Goal: Task Accomplishment & Management: Complete application form

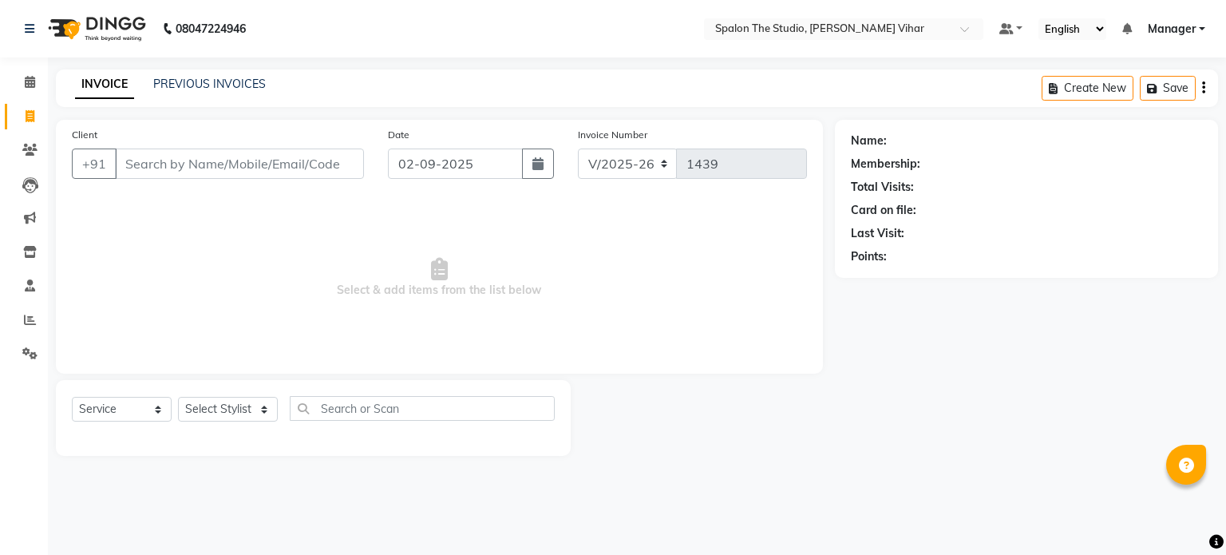
select select "903"
select select "service"
click at [277, 155] on input "Client" at bounding box center [239, 163] width 249 height 30
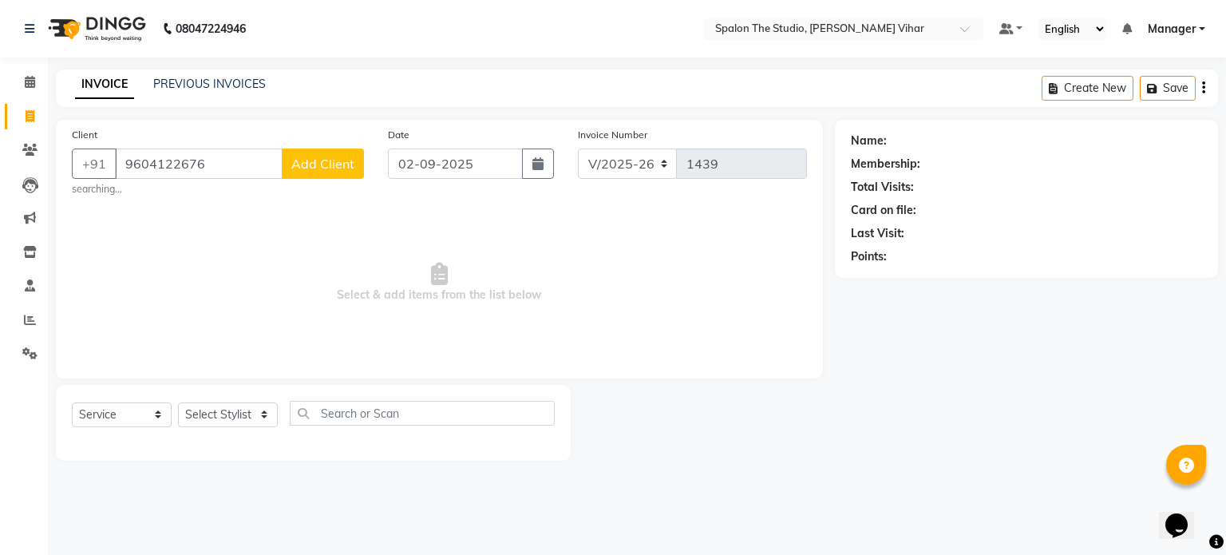
type input "9604122676"
click at [322, 163] on span "Add Client" at bounding box center [322, 164] width 63 height 16
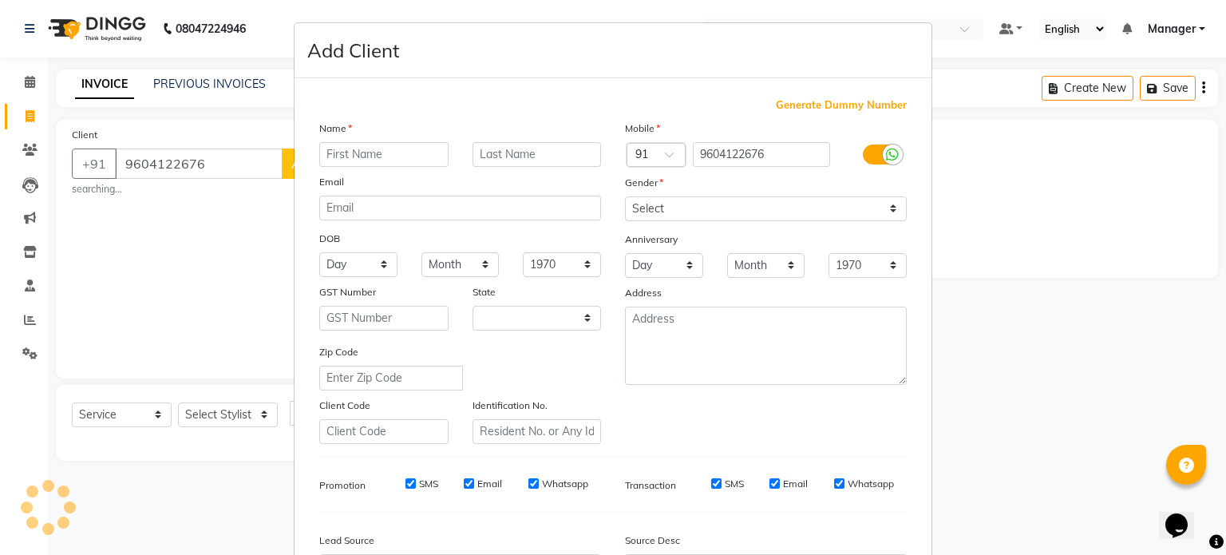
click at [379, 162] on input "text" at bounding box center [383, 154] width 129 height 25
select select "22"
type input "[MEDICAL_DATA]"
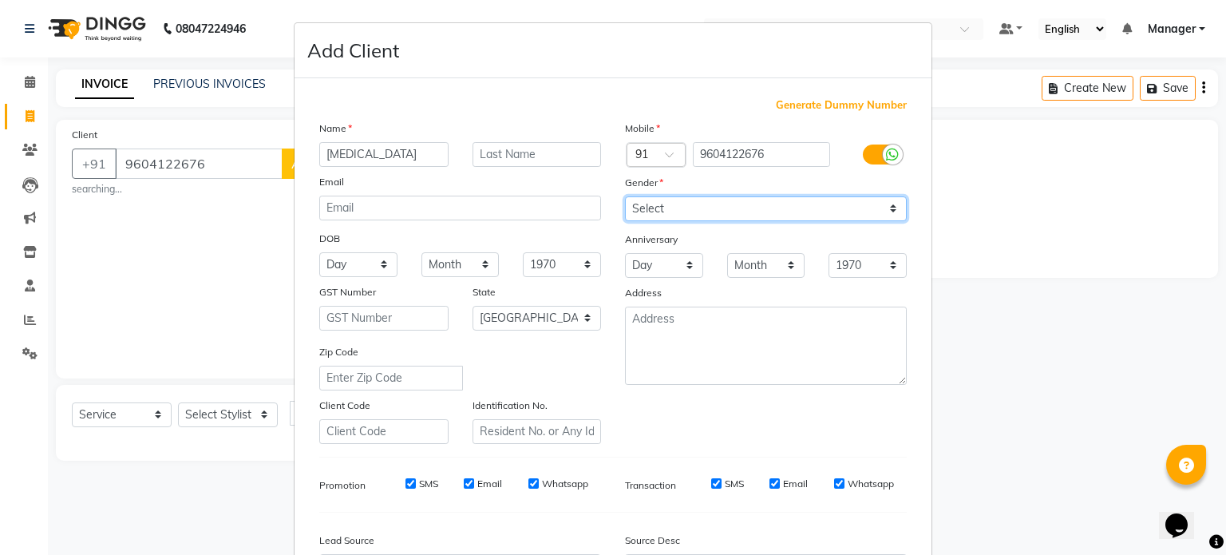
click at [661, 203] on select "Select [DEMOGRAPHIC_DATA] [DEMOGRAPHIC_DATA] Other Prefer Not To Say" at bounding box center [766, 208] width 282 height 25
select select "[DEMOGRAPHIC_DATA]"
click at [625, 197] on select "Select [DEMOGRAPHIC_DATA] [DEMOGRAPHIC_DATA] Other Prefer Not To Say" at bounding box center [766, 208] width 282 height 25
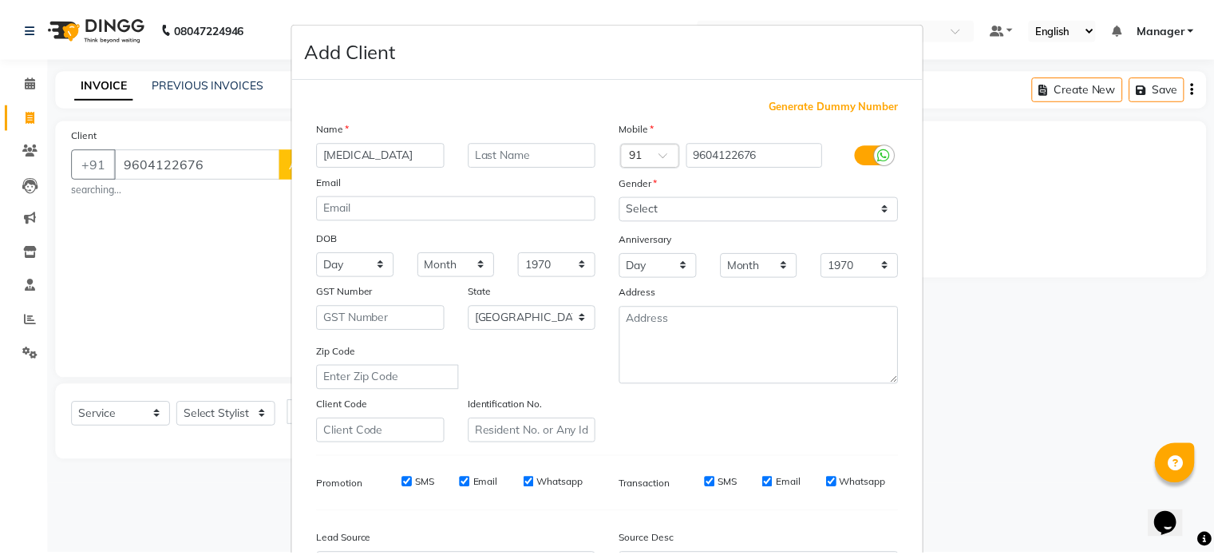
scroll to position [189, 0]
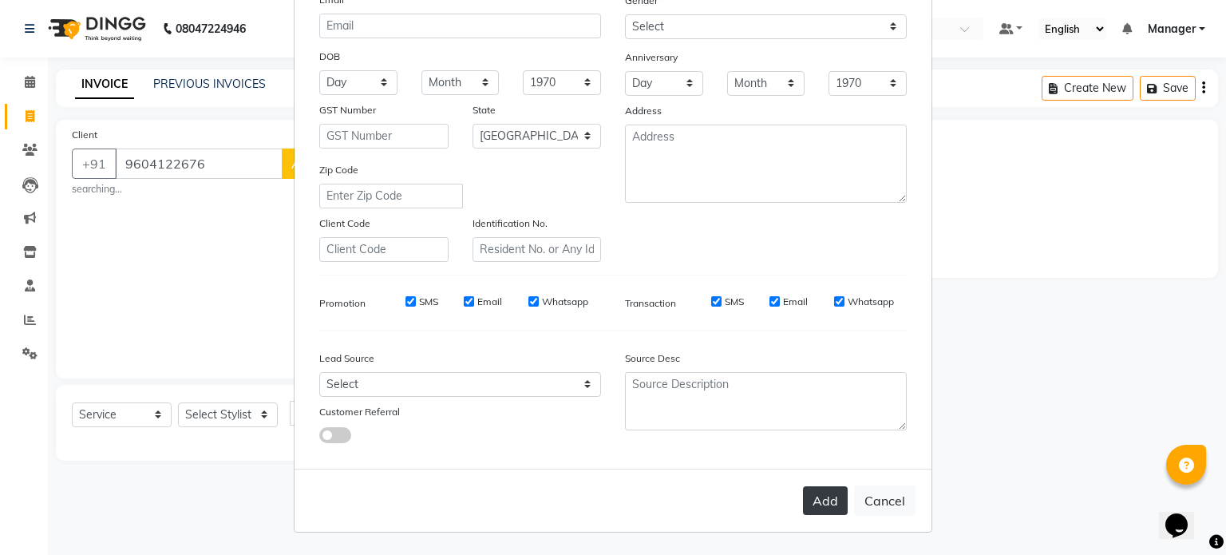
click at [825, 496] on button "Add" at bounding box center [825, 500] width 45 height 29
select select
select select "null"
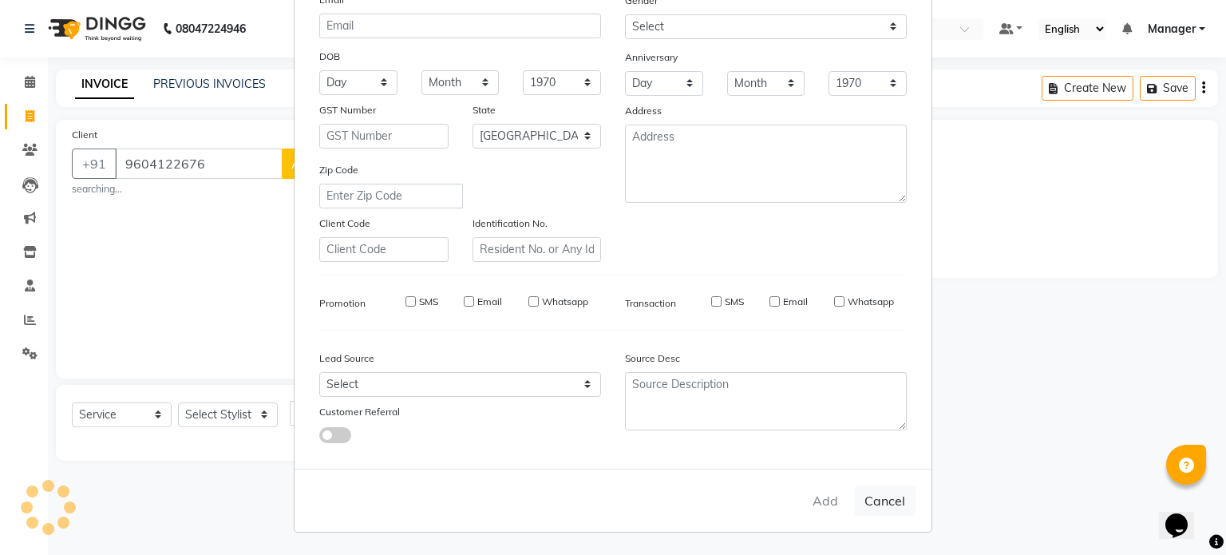
select select
checkbox input "false"
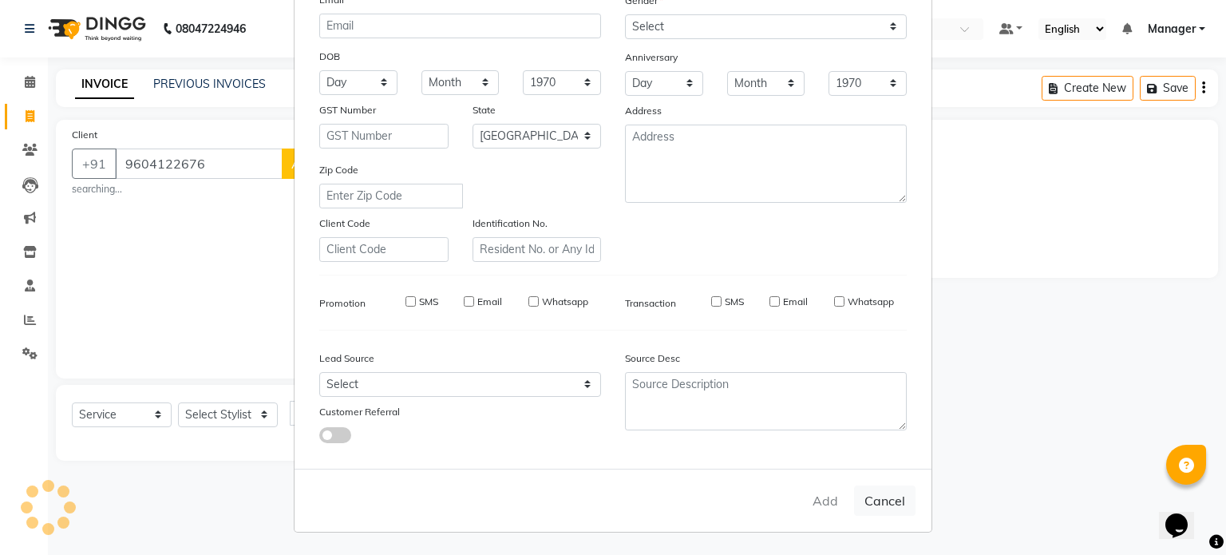
checkbox input "false"
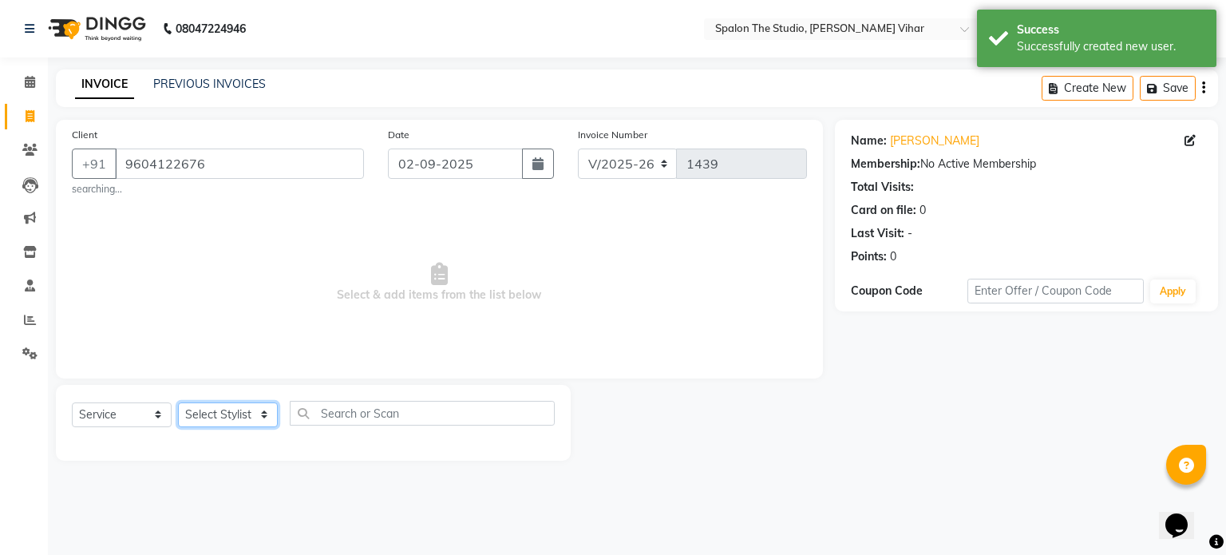
click at [229, 417] on select "Select Stylist Aarti [PERSON_NAME] Gernal [PERSON_NAME] Manager navazish [PERSO…" at bounding box center [228, 414] width 100 height 25
select select "63680"
click at [178, 403] on select "Select Stylist Aarti [PERSON_NAME] Gernal [PERSON_NAME] Manager navazish [PERSO…" at bounding box center [228, 414] width 100 height 25
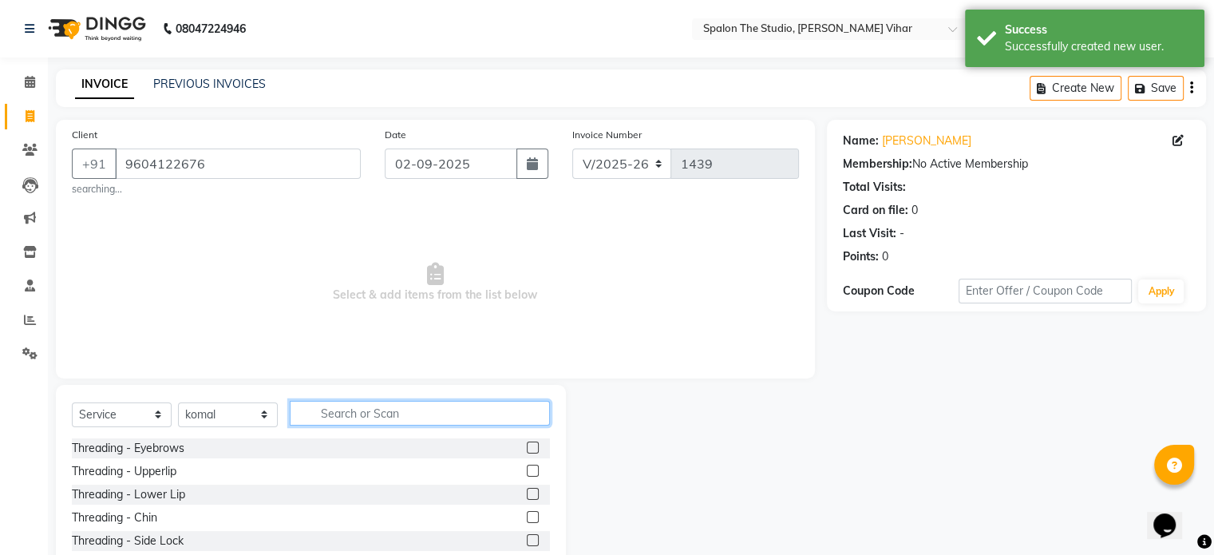
click at [366, 412] on input "text" at bounding box center [420, 413] width 260 height 25
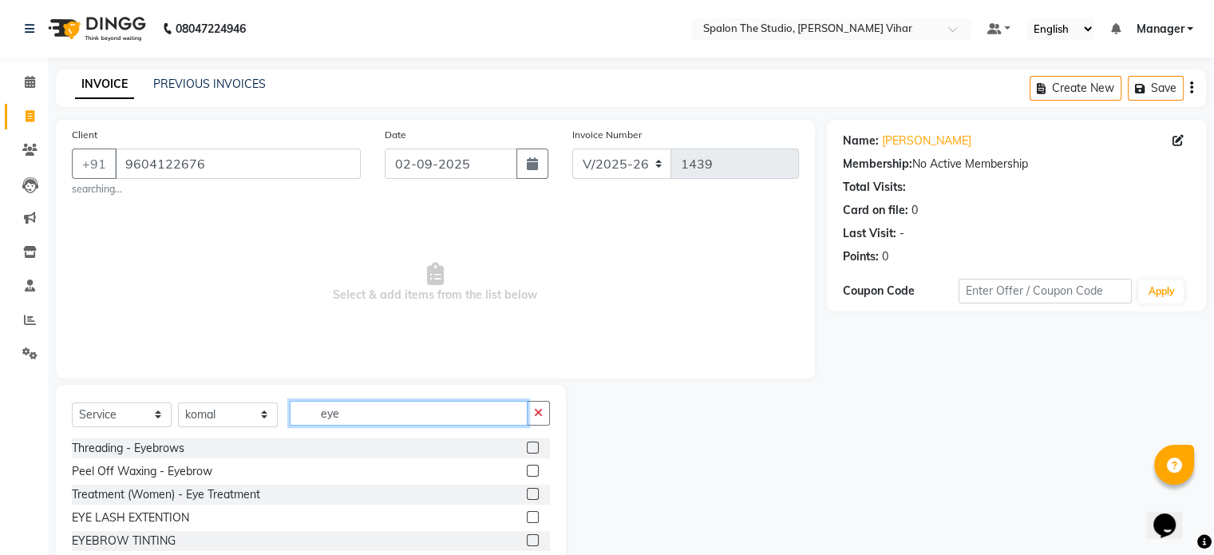
type input "eye"
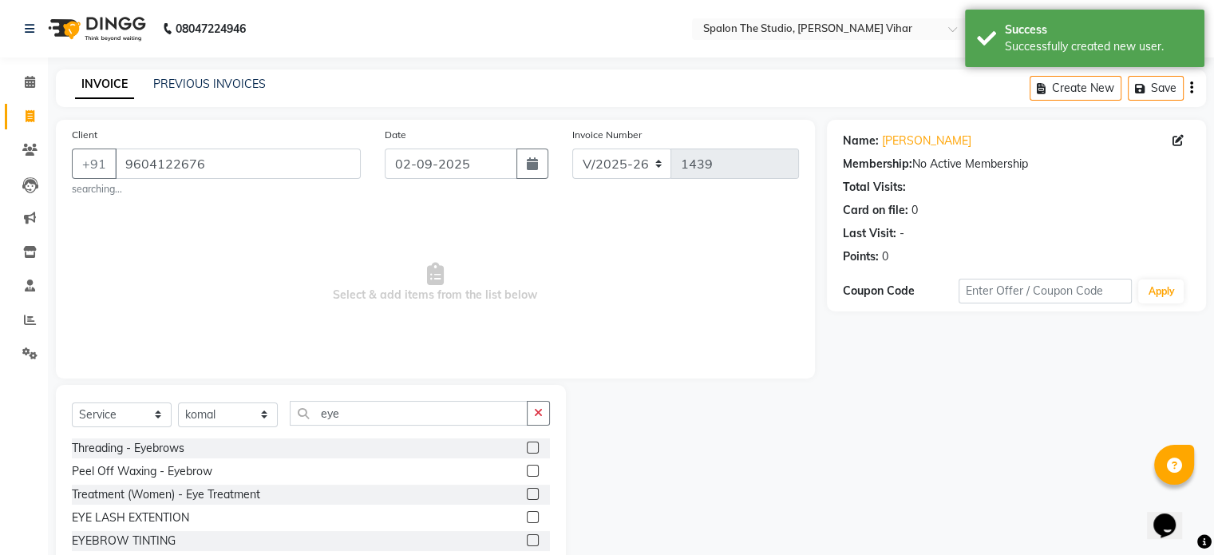
click at [533, 449] on label at bounding box center [533, 447] width 12 height 12
click at [533, 449] on input "checkbox" at bounding box center [532, 448] width 10 height 10
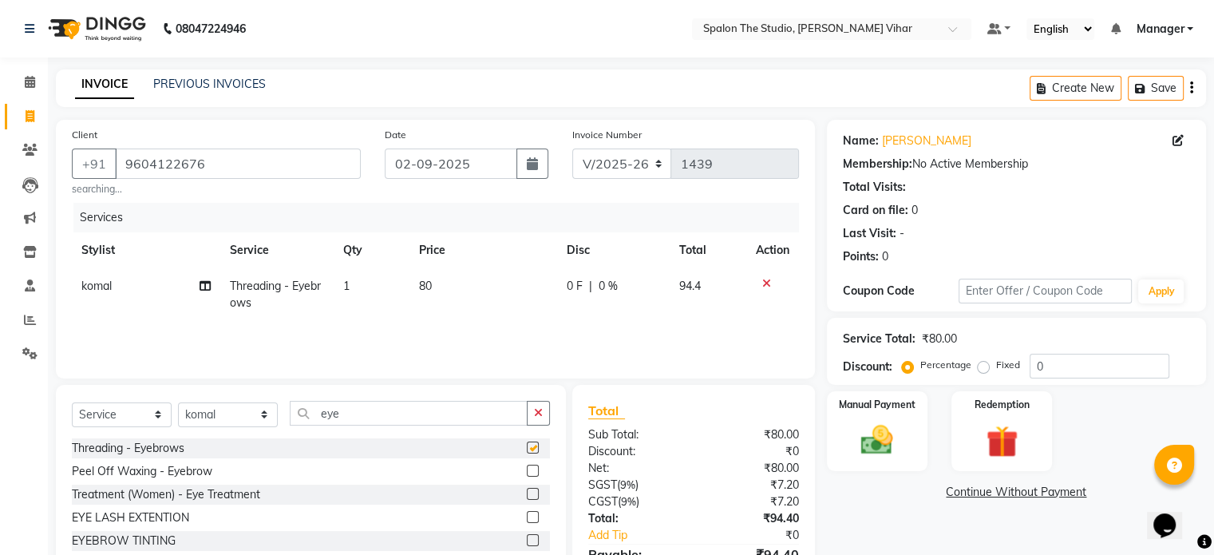
checkbox input "false"
click at [514, 285] on td "80" at bounding box center [483, 294] width 148 height 53
select select "63680"
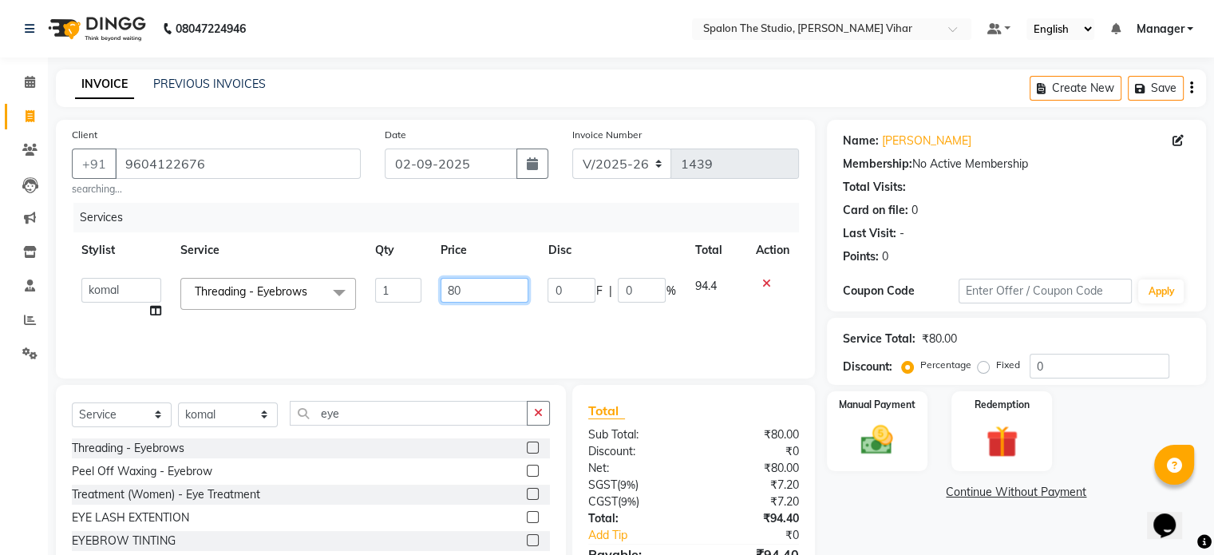
click at [514, 285] on input "80" at bounding box center [485, 290] width 88 height 25
type input "81"
click at [910, 508] on div "Name: [PERSON_NAME] Membership: No Active Membership Total Visits: Card on file…" at bounding box center [1022, 370] width 391 height 500
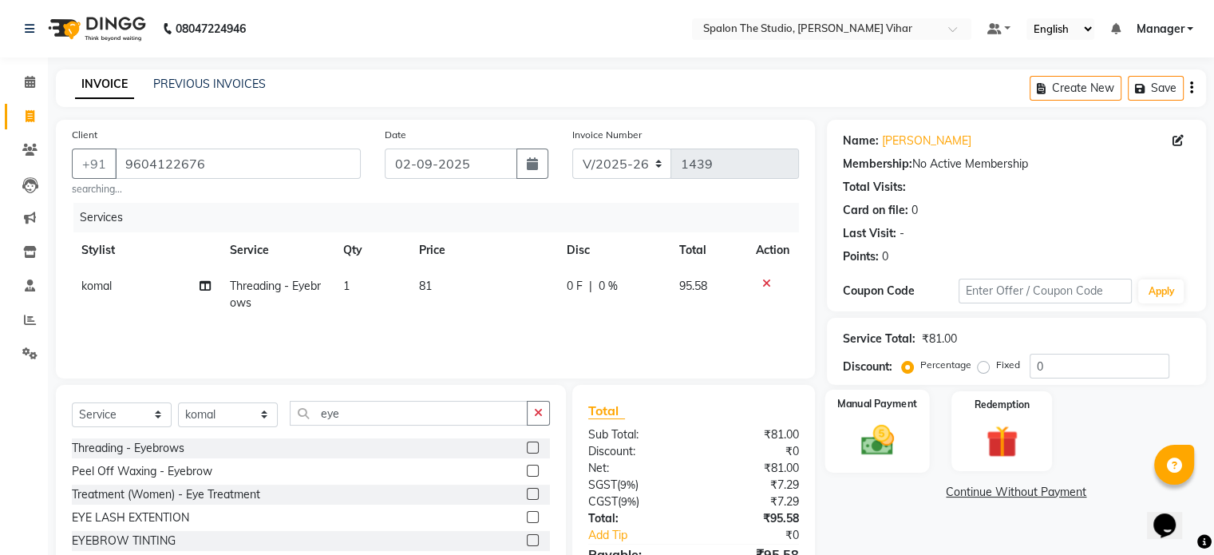
click at [881, 421] on img at bounding box center [876, 440] width 53 height 38
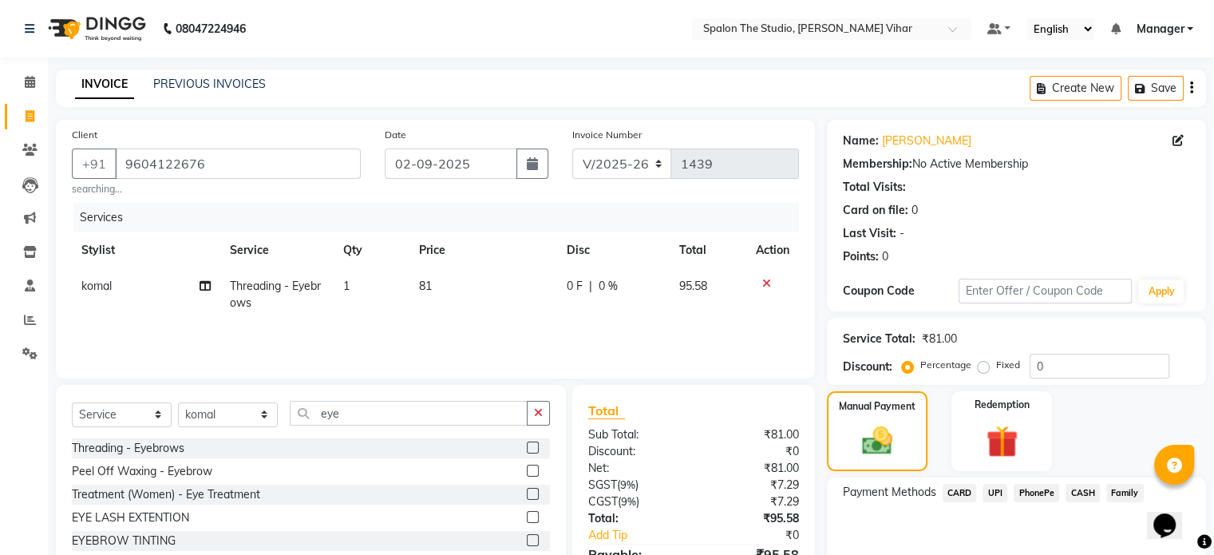
click at [1086, 496] on span "CASH" at bounding box center [1083, 493] width 34 height 18
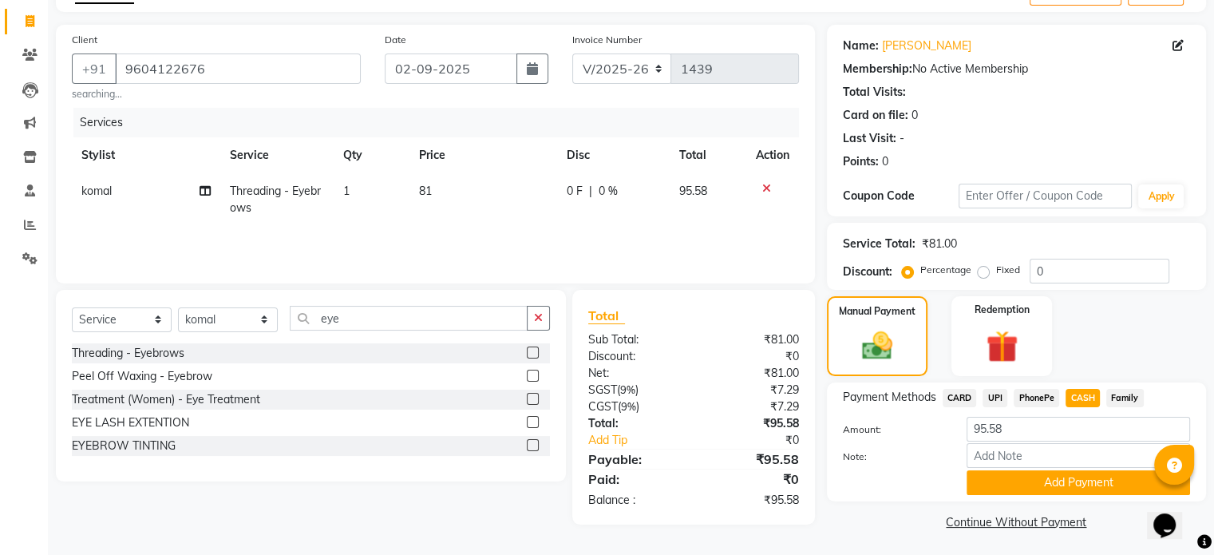
scroll to position [99, 0]
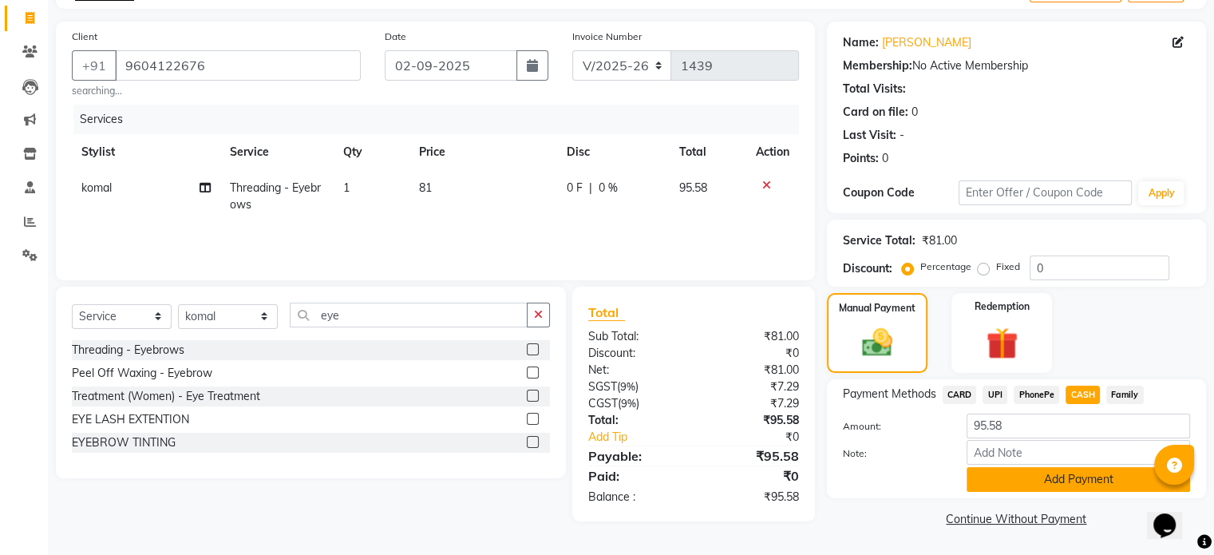
click at [1077, 477] on button "Add Payment" at bounding box center [1079, 479] width 224 height 25
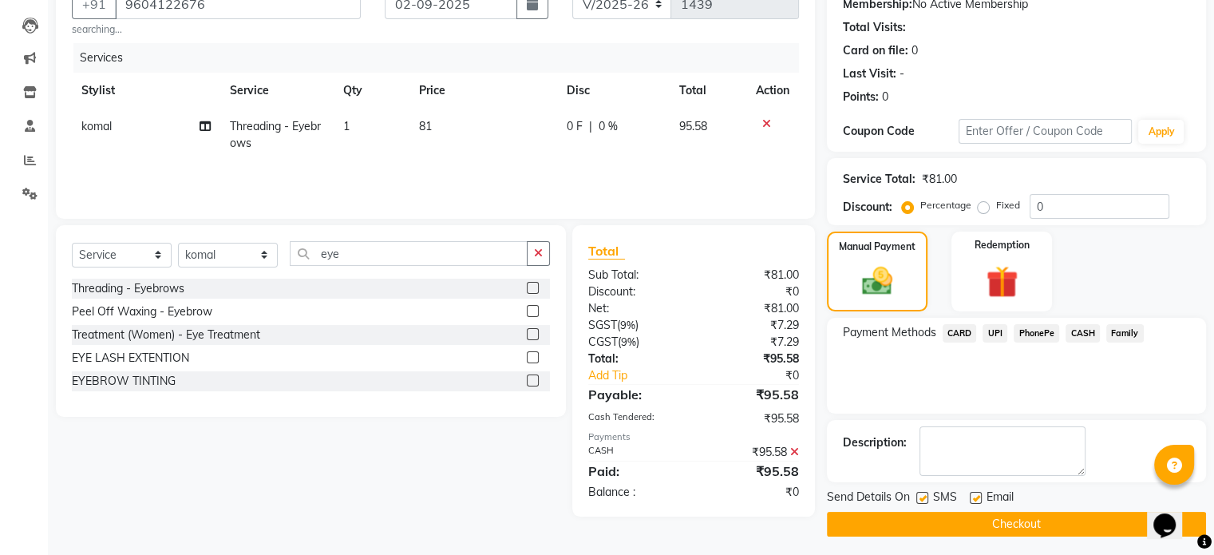
scroll to position [164, 0]
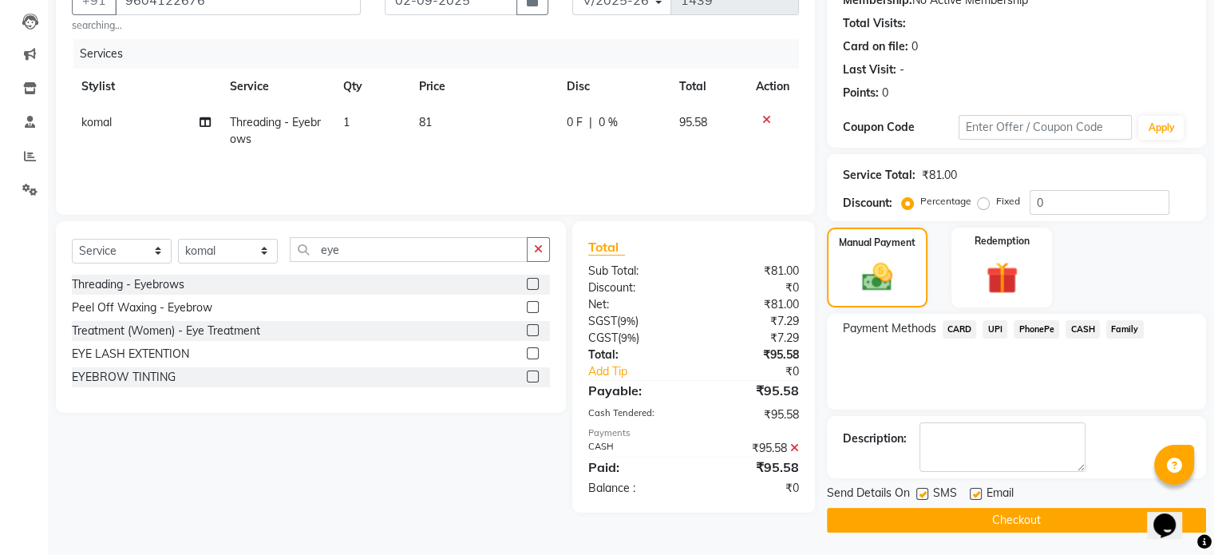
click at [1115, 514] on button "Checkout" at bounding box center [1016, 520] width 379 height 25
